Goal: Transaction & Acquisition: Subscribe to service/newsletter

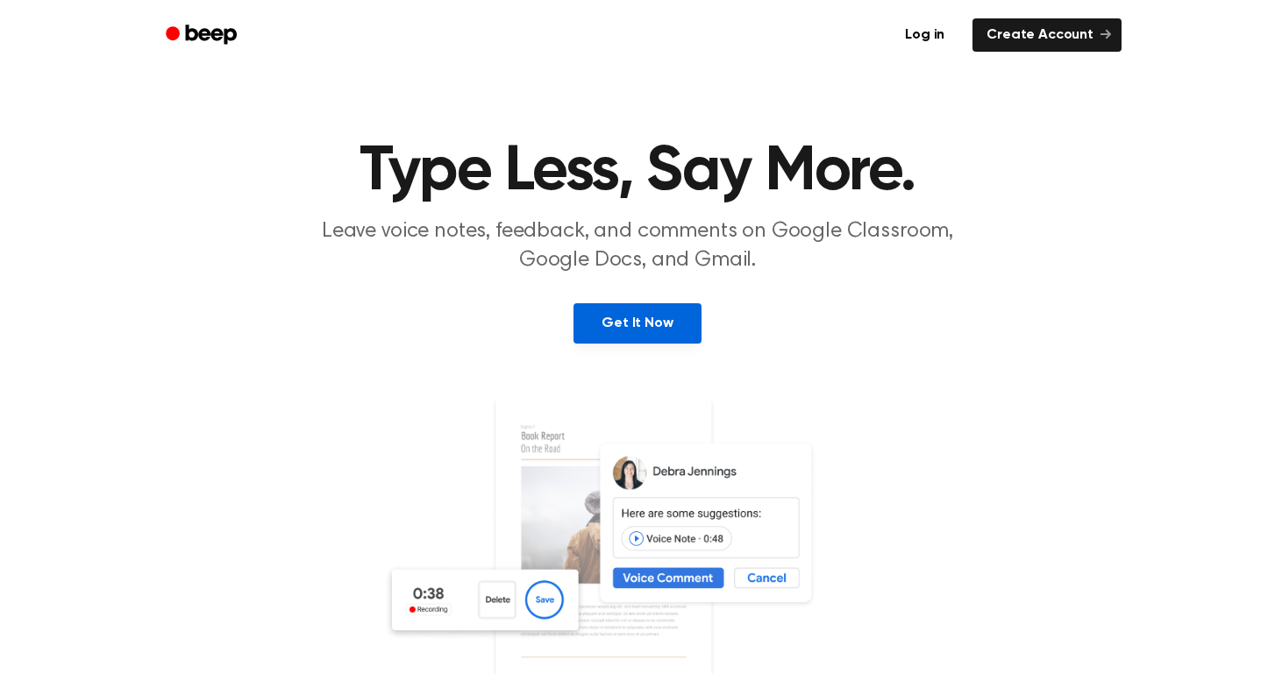
click at [636, 319] on link "Get It Now" at bounding box center [636, 323] width 127 height 40
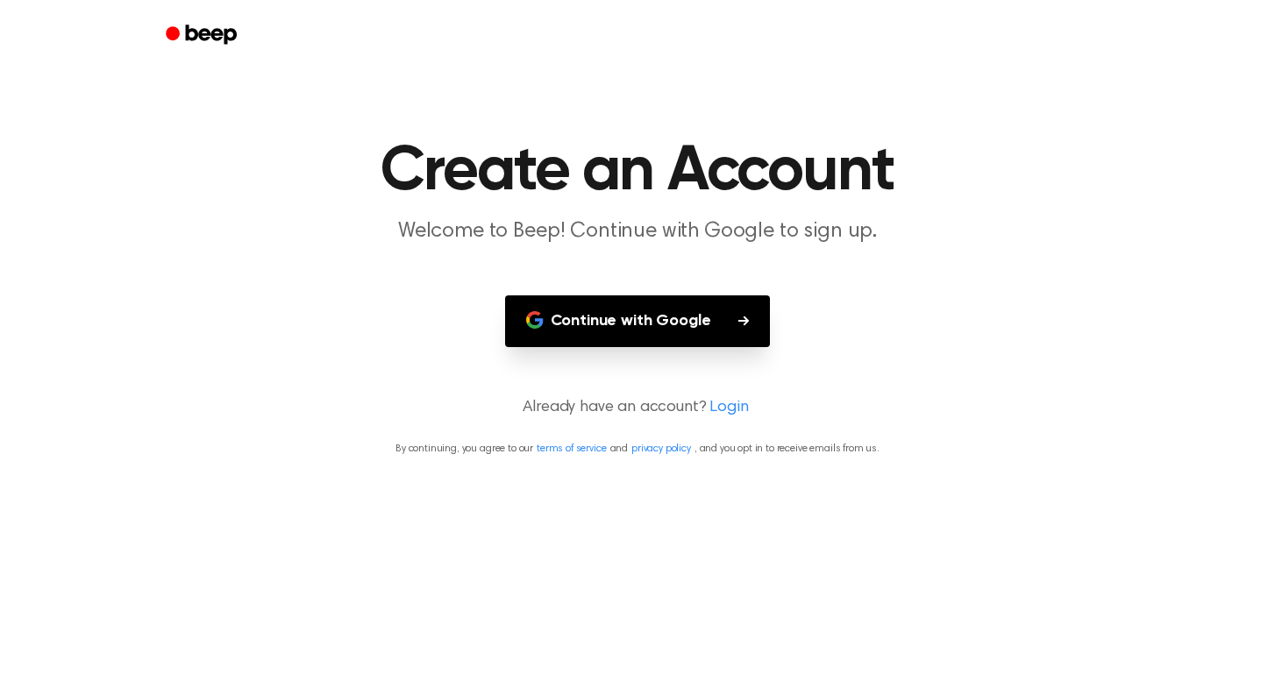
click at [643, 323] on button "Continue with Google" at bounding box center [638, 321] width 266 height 52
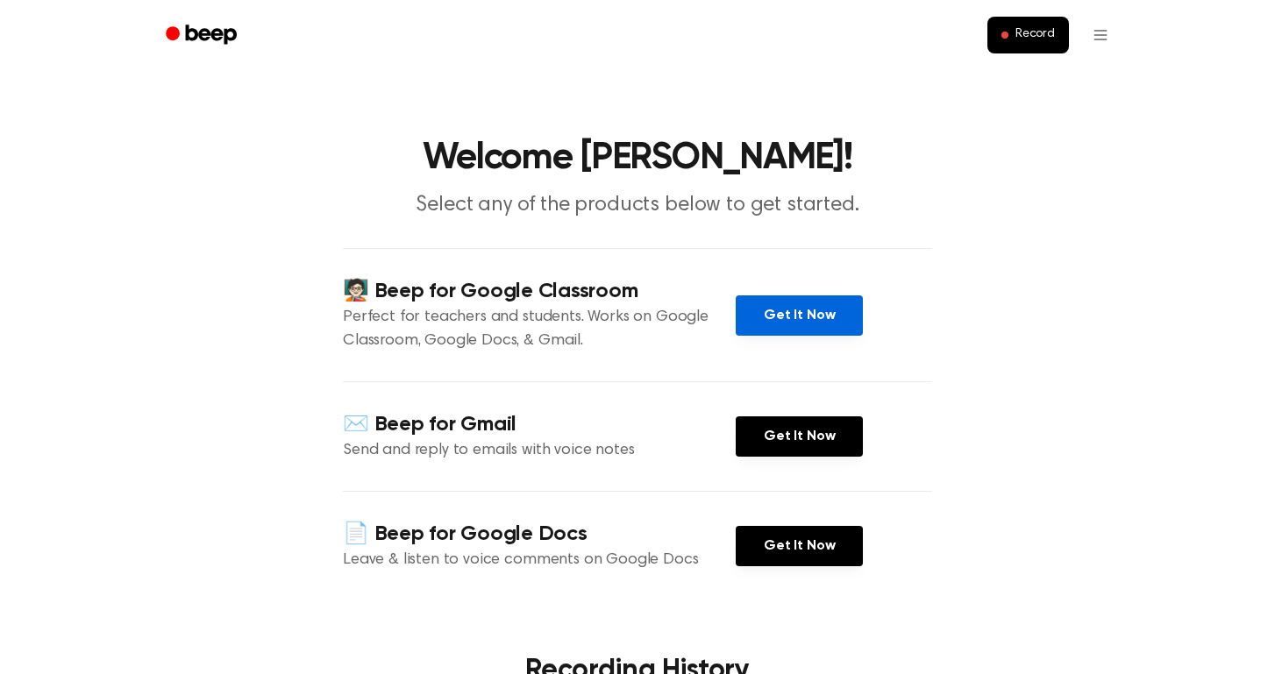
click at [798, 314] on link "Get It Now" at bounding box center [799, 315] width 127 height 40
click at [1008, 33] on span at bounding box center [1004, 35] width 7 height 7
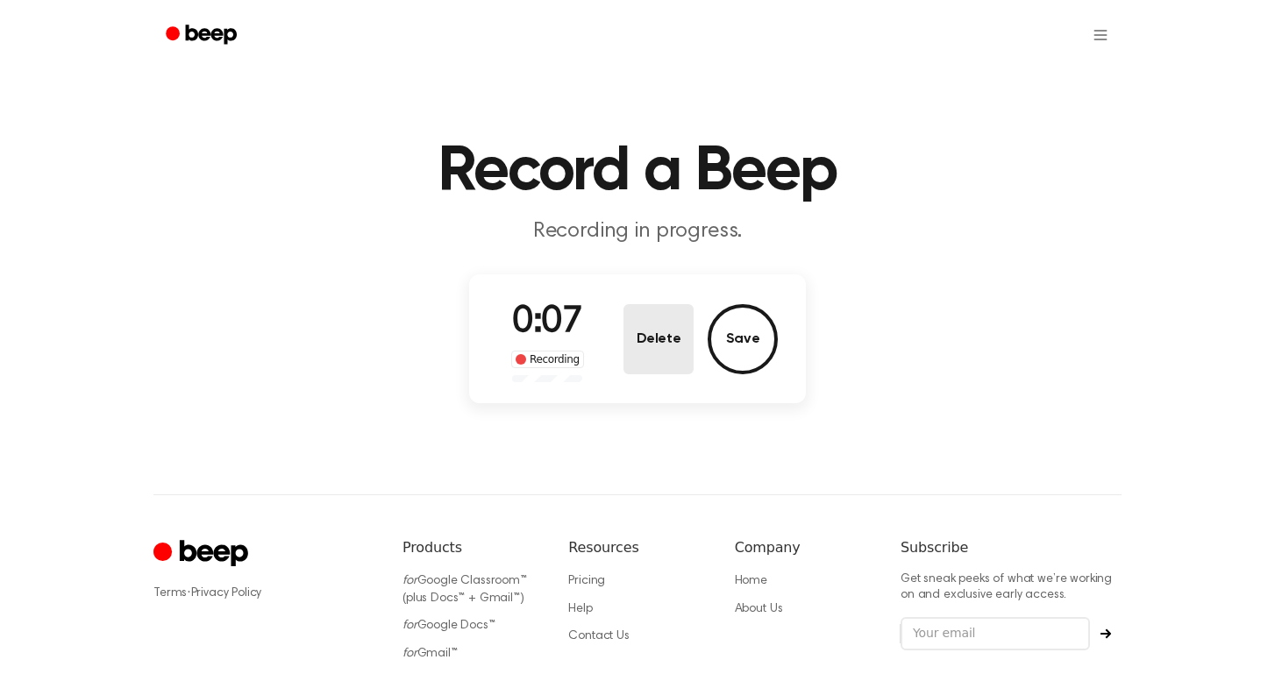
click at [653, 333] on button "Delete" at bounding box center [658, 339] width 70 height 70
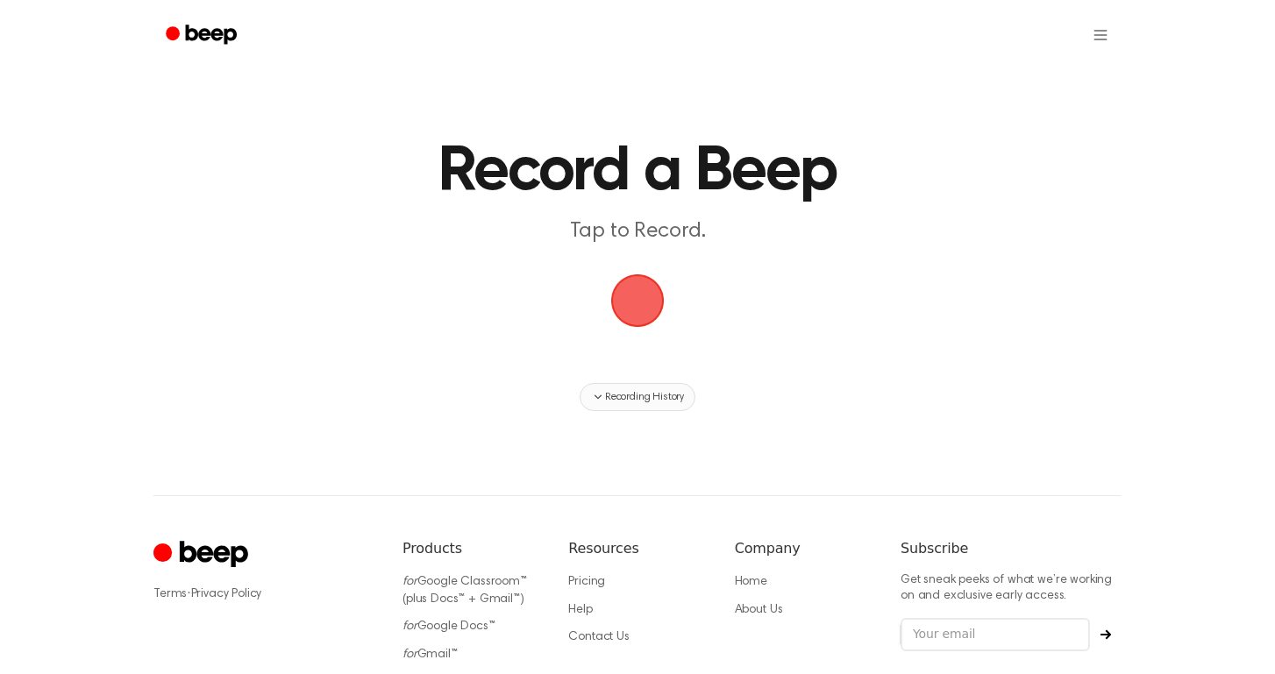
click at [618, 405] on button "Recording History" at bounding box center [637, 397] width 116 height 28
